Goal: Task Accomplishment & Management: Manage account settings

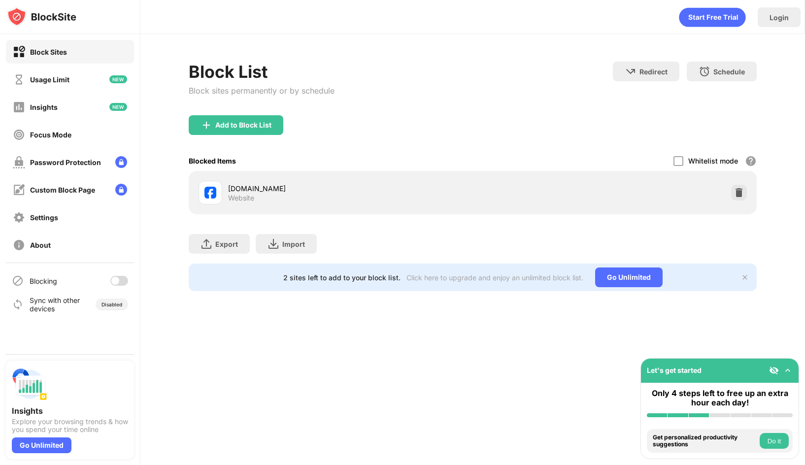
click at [490, 86] on div "Block List Block sites permanently or by schedule Redirect Choose a site to be …" at bounding box center [473, 89] width 568 height 54
click at [124, 285] on div at bounding box center [119, 281] width 18 height 10
click at [386, 245] on div "Export Export Files (for websites items only) Import Import Files (for websites…" at bounding box center [473, 238] width 568 height 49
click at [121, 285] on div at bounding box center [119, 281] width 18 height 10
click at [118, 280] on div at bounding box center [115, 281] width 8 height 8
